Goal: Obtain resource: Obtain resource

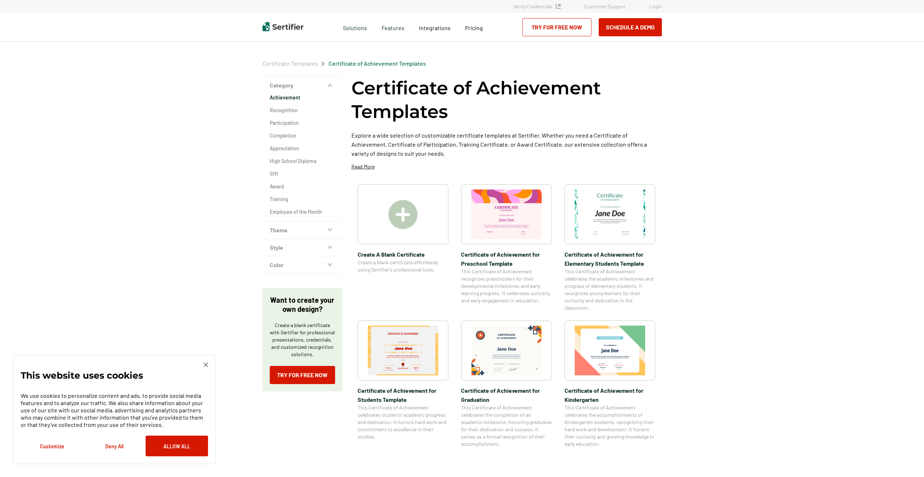
click at [513, 224] on img at bounding box center [506, 214] width 70 height 50
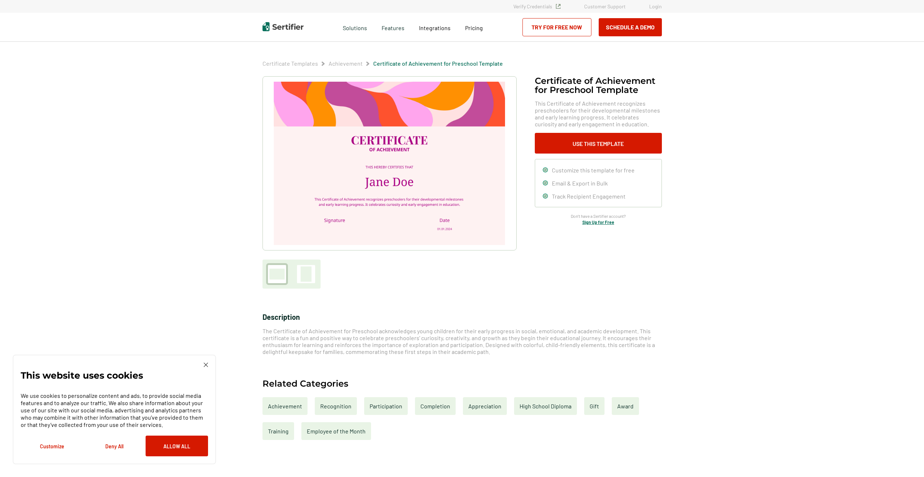
click at [396, 164] on img at bounding box center [389, 163] width 231 height 163
click at [595, 143] on button "Use This Template" at bounding box center [598, 143] width 127 height 21
